Goal: Check status: Check status

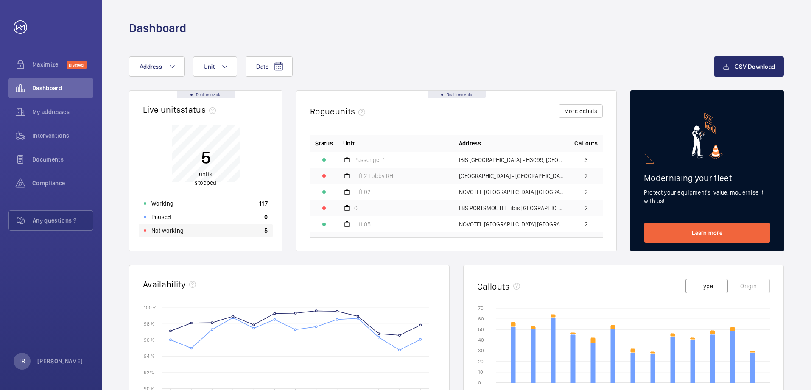
click at [174, 229] on p "Not working" at bounding box center [167, 231] width 32 height 8
